Goal: Use online tool/utility: Utilize a website feature to perform a specific function

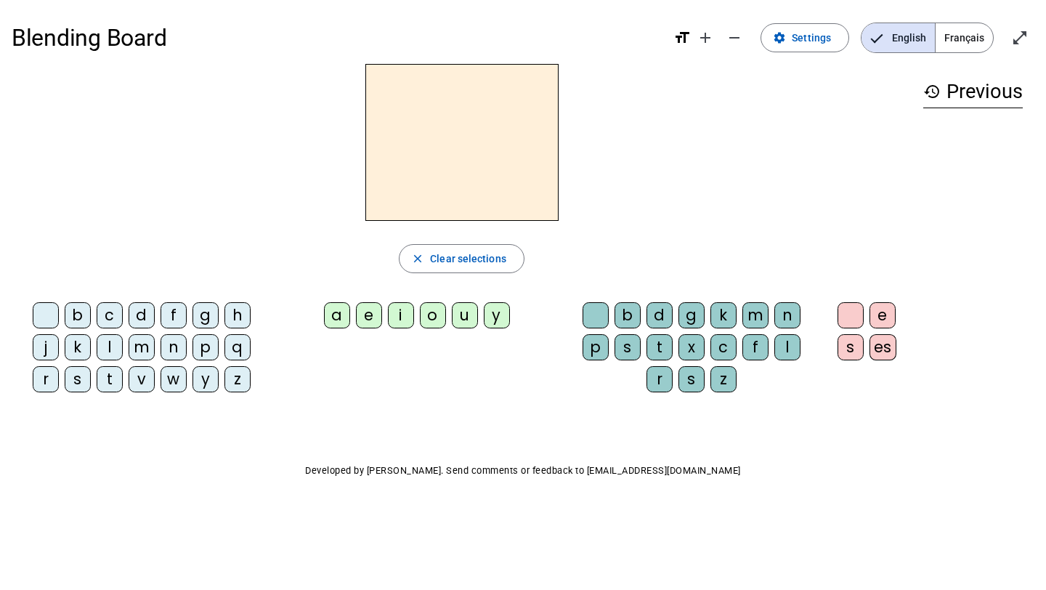
click at [83, 318] on div "b" at bounding box center [78, 315] width 26 height 26
click at [335, 316] on div "a" at bounding box center [337, 315] width 26 height 26
click at [397, 318] on div "i" at bounding box center [401, 315] width 26 height 26
click at [437, 316] on div "o" at bounding box center [433, 315] width 26 height 26
click at [787, 355] on div "l" at bounding box center [788, 347] width 26 height 26
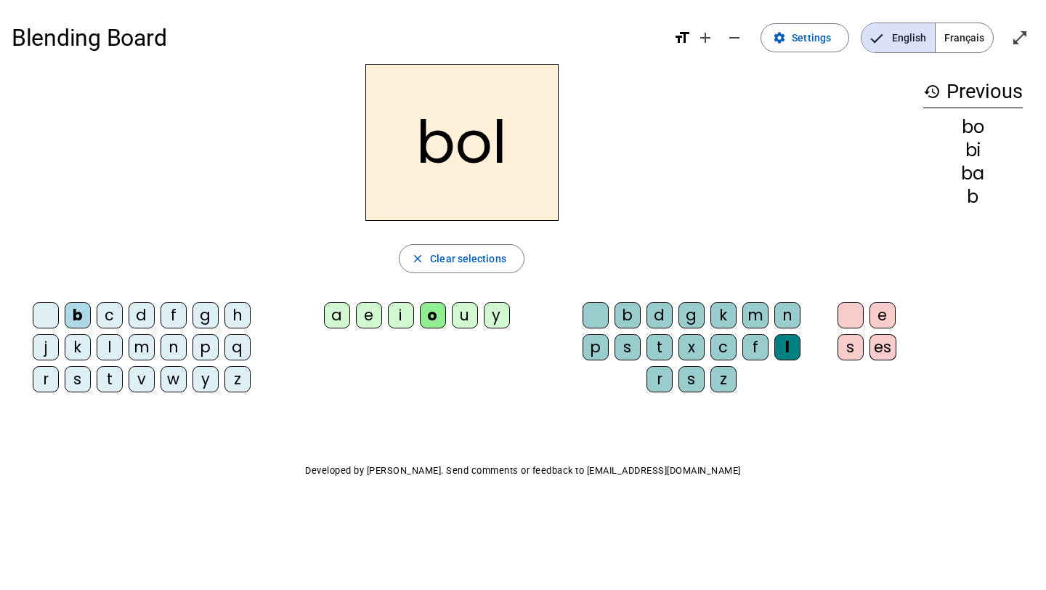
click at [145, 345] on div "m" at bounding box center [142, 347] width 26 height 26
